Goal: Task Accomplishment & Management: Use online tool/utility

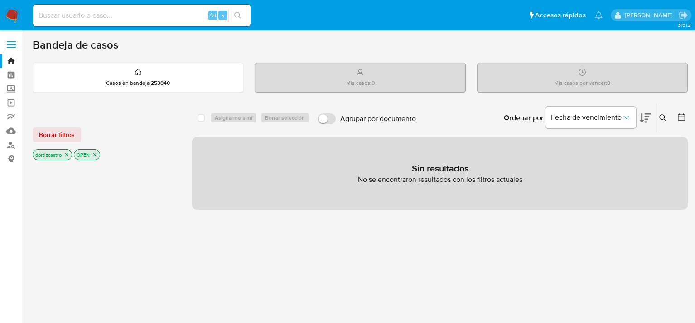
click at [503, 259] on div "select-all-cases-checkbox Asignarme a mí Borrar selección Agrupar por documento…" at bounding box center [440, 308] width 496 height 410
drag, startPoint x: 71, startPoint y: 135, endPoint x: 177, endPoint y: 119, distance: 107.2
click at [71, 135] on span "Borrar filtros" at bounding box center [57, 134] width 36 height 13
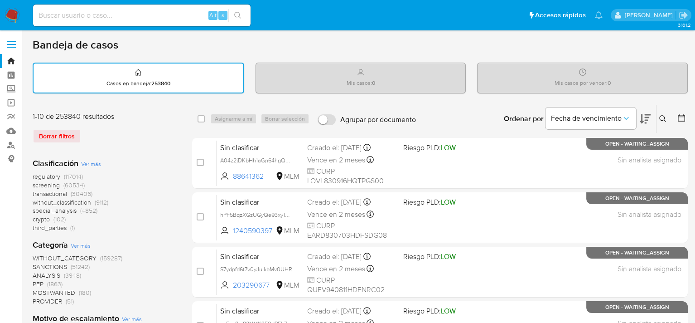
click at [665, 116] on icon at bounding box center [662, 118] width 7 height 7
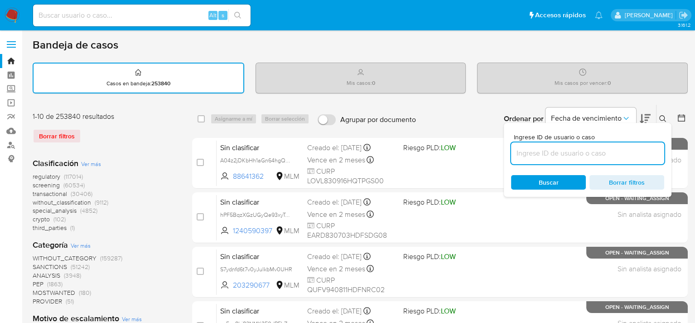
click at [589, 149] on input at bounding box center [587, 153] width 153 height 12
drag, startPoint x: 587, startPoint y: 151, endPoint x: 544, endPoint y: 148, distance: 43.2
click at [544, 147] on input at bounding box center [587, 153] width 153 height 12
click at [544, 150] on input at bounding box center [587, 153] width 153 height 12
type input "128483157"
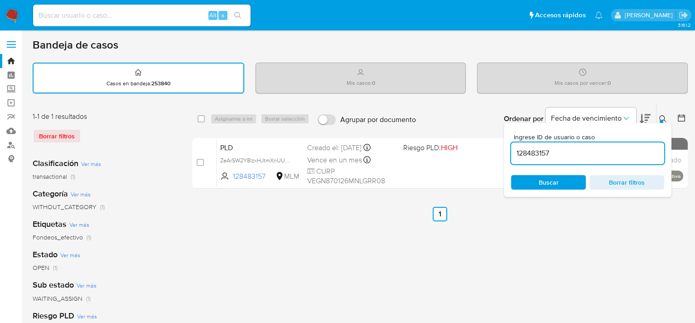
click at [542, 177] on span "Buscar" at bounding box center [549, 182] width 20 height 14
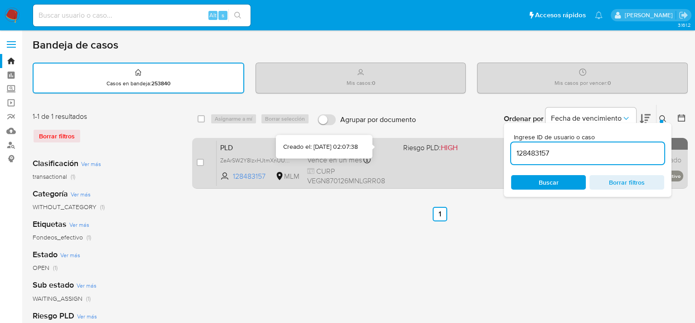
click at [381, 151] on div "Creado el: [DATE] Creado el: [DATE] 02:07:38" at bounding box center [351, 148] width 88 height 10
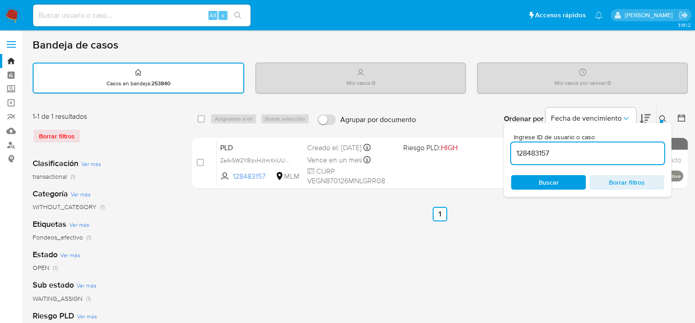
click at [660, 120] on div at bounding box center [662, 122] width 4 height 4
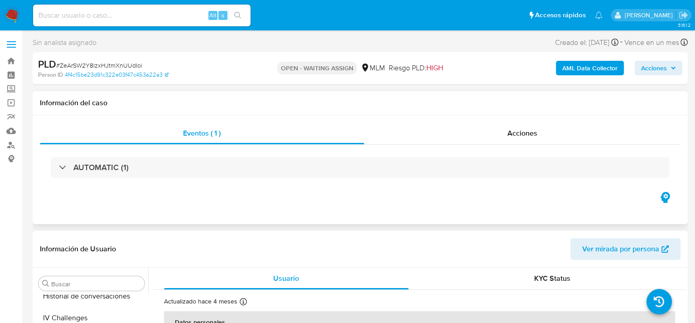
select select "10"
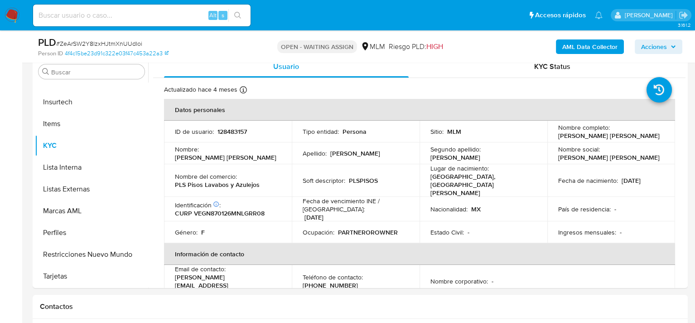
scroll to position [181, 0]
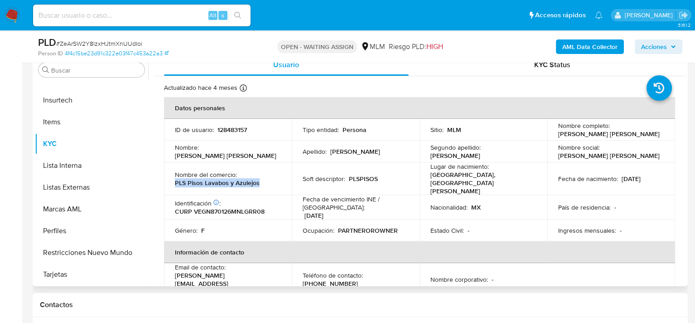
drag, startPoint x: 173, startPoint y: 179, endPoint x: 256, endPoint y: 178, distance: 83.4
click at [256, 178] on td "Nombre del comercio : PLS Pisos Lavabos y Azulejos" at bounding box center [228, 178] width 128 height 33
copy p "PLS Pisos Lavabos y Azulejos"
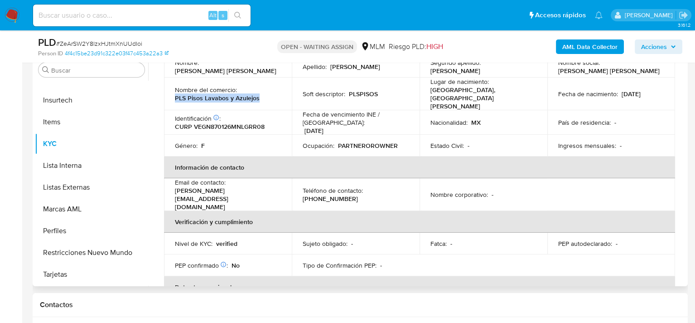
scroll to position [45, 0]
